Goal: Information Seeking & Learning: Learn about a topic

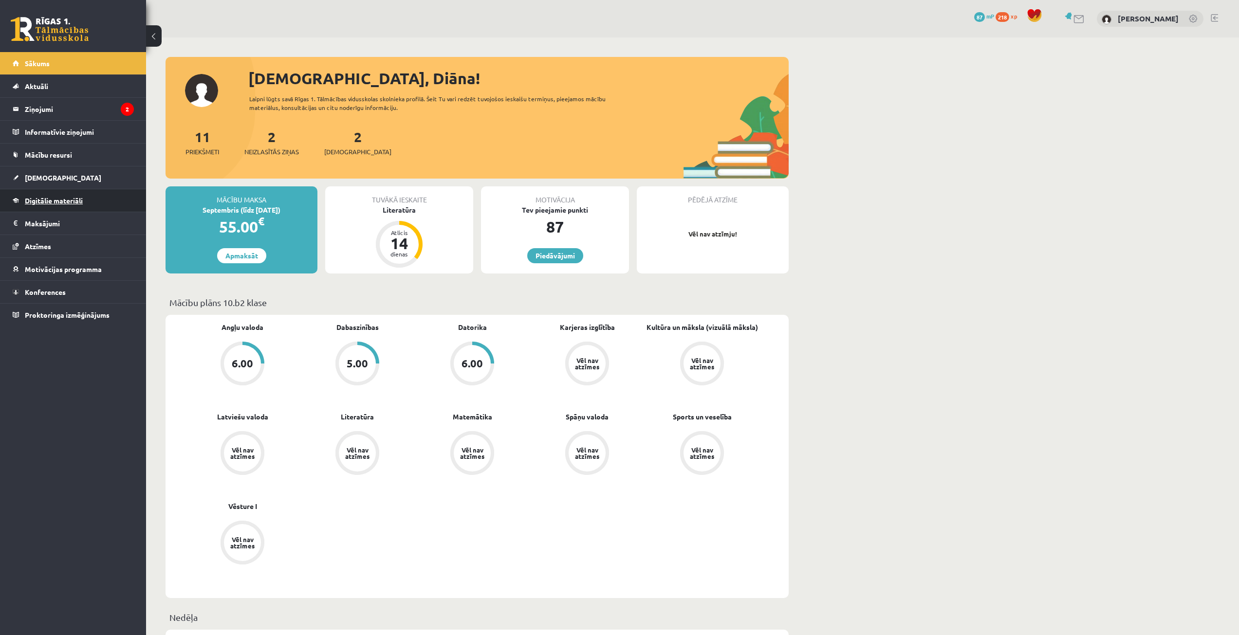
click at [39, 200] on span "Digitālie materiāli" at bounding box center [54, 200] width 58 height 9
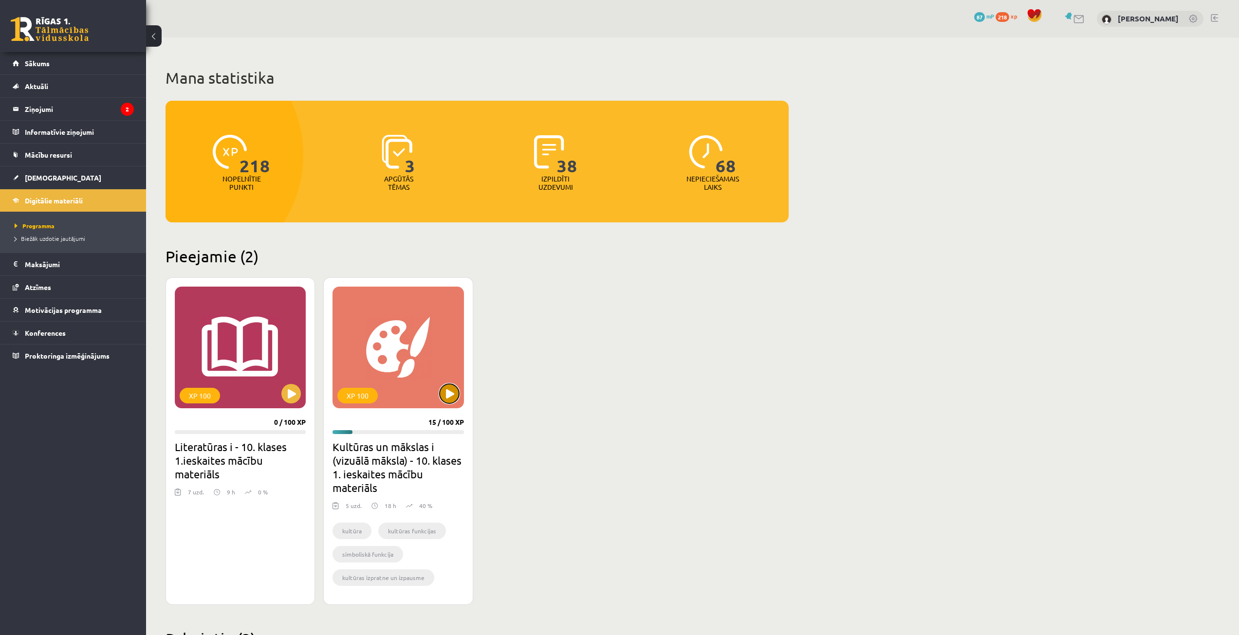
click at [448, 390] on button at bounding box center [449, 393] width 19 height 19
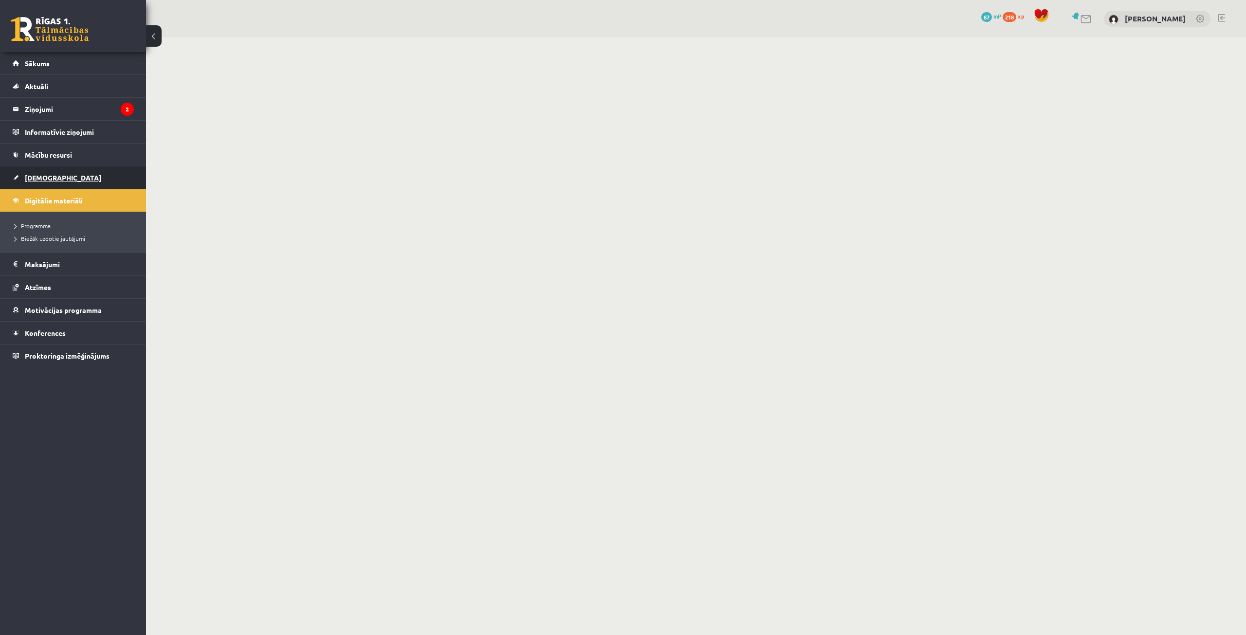
click at [35, 181] on span "[DEMOGRAPHIC_DATA]" at bounding box center [63, 177] width 76 height 9
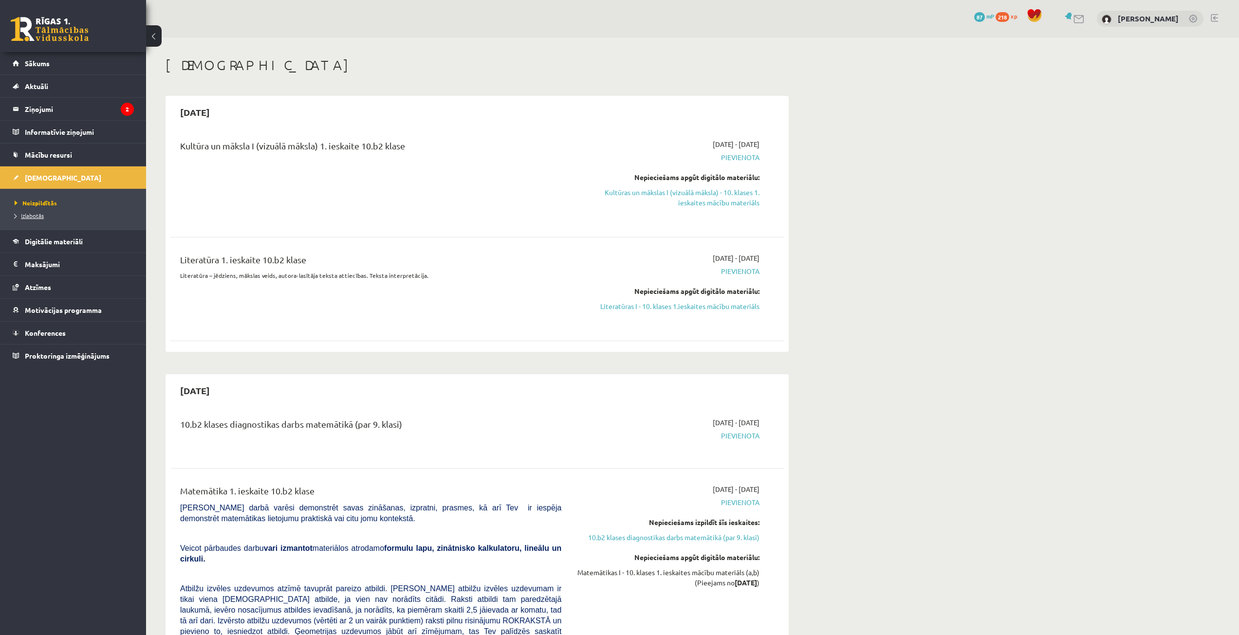
click at [38, 215] on span "Izlabotās" at bounding box center [29, 216] width 29 height 8
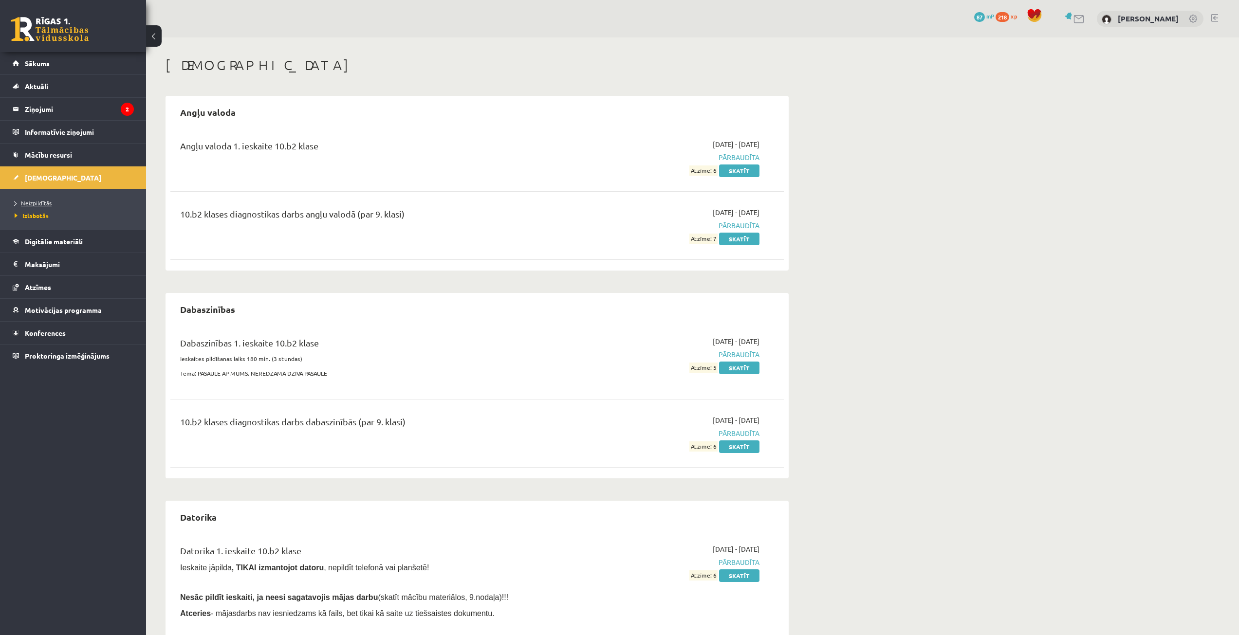
click at [38, 206] on span "Neizpildītās" at bounding box center [33, 203] width 37 height 8
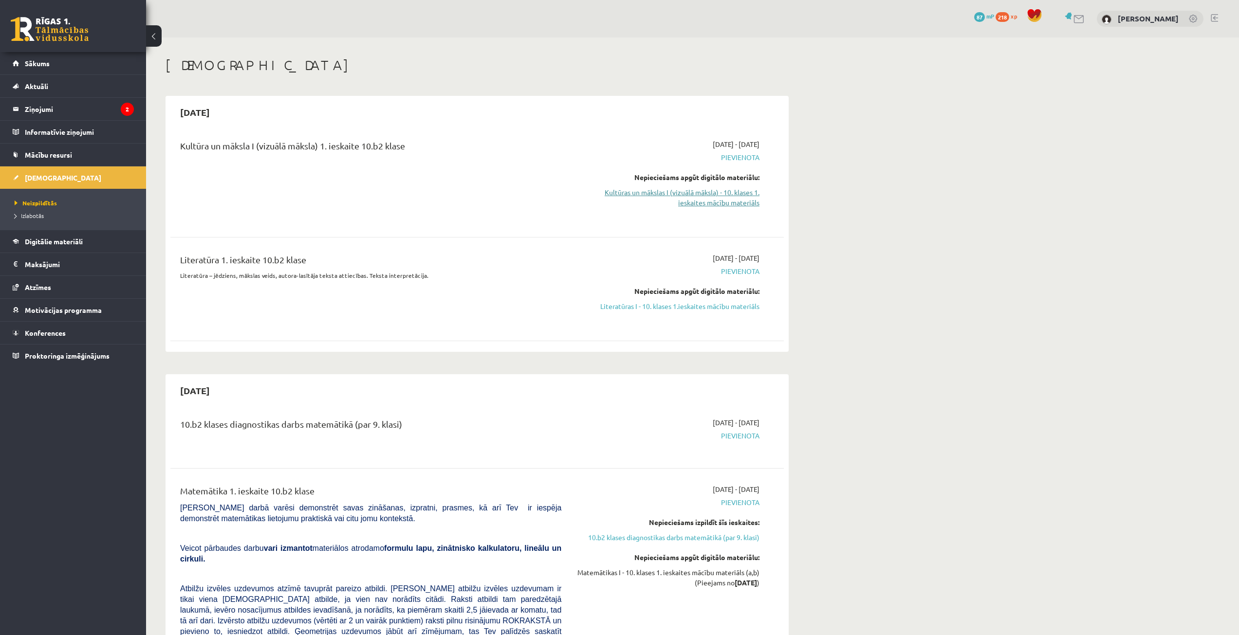
click at [649, 200] on link "Kultūras un mākslas I (vizuālā māksla) - 10. klases 1. ieskaites mācību materiā…" at bounding box center [668, 197] width 184 height 20
click at [664, 310] on link "Literatūras I - 10. klases 1.ieskaites mācību materiāls" at bounding box center [668, 306] width 184 height 10
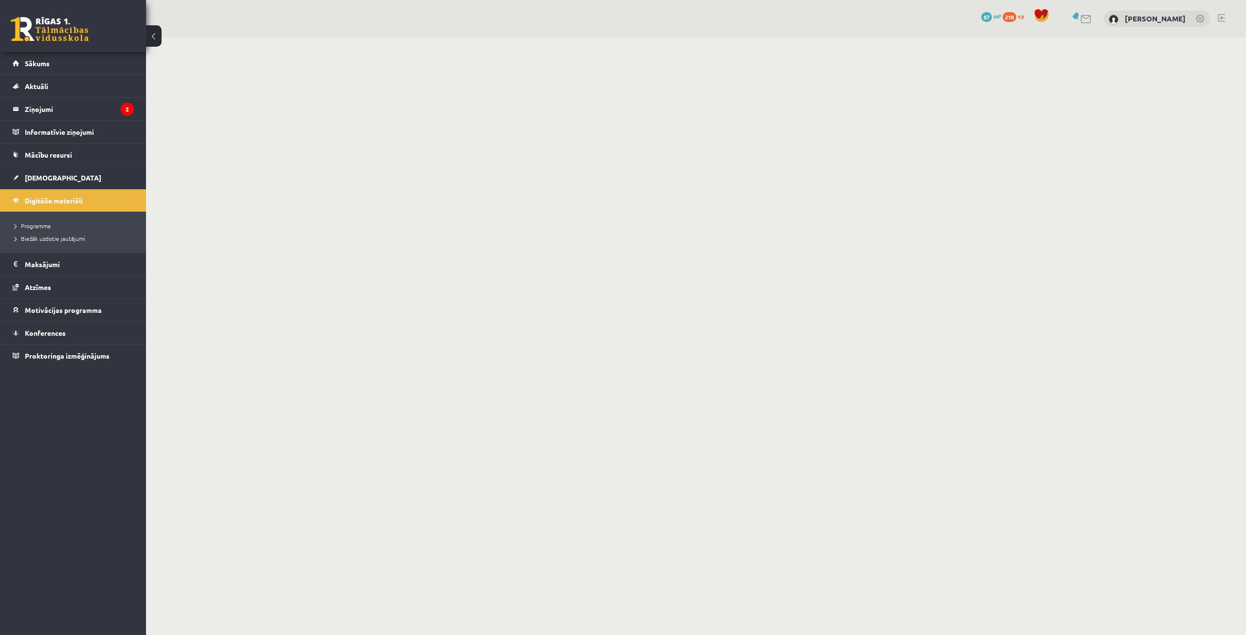
click at [153, 36] on button at bounding box center [154, 35] width 16 height 21
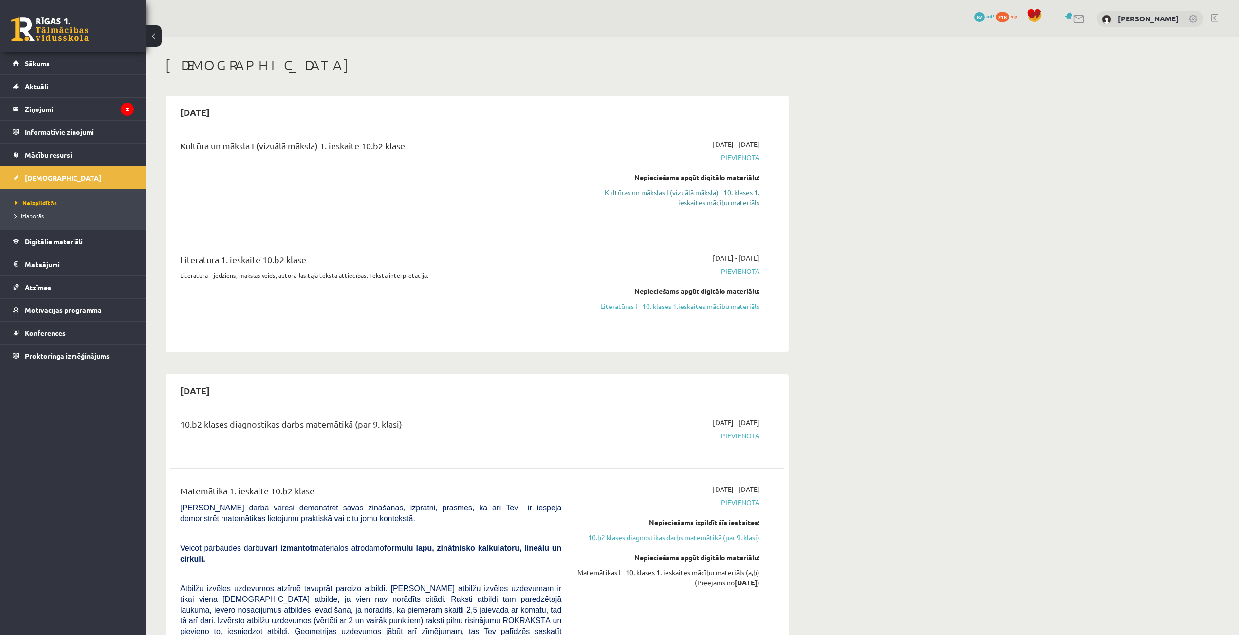
click at [629, 192] on link "Kultūras un mākslas I (vizuālā māksla) - 10. klases 1. ieskaites mācību materiā…" at bounding box center [668, 197] width 184 height 20
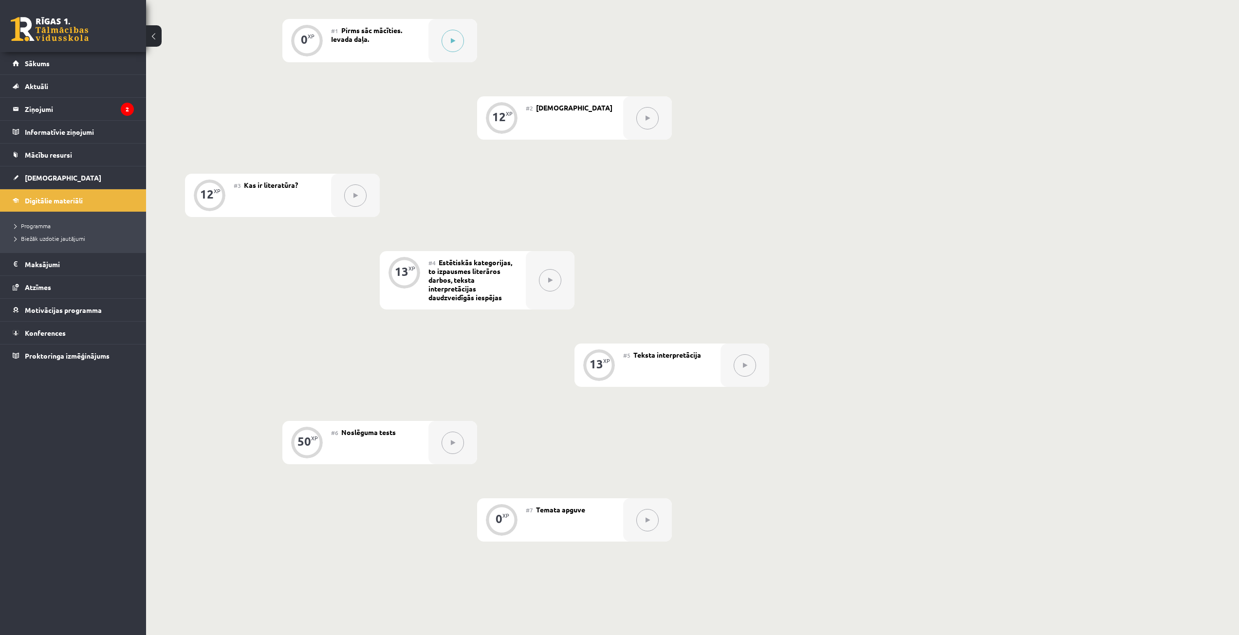
scroll to position [320, 0]
